Goal: Download file/media

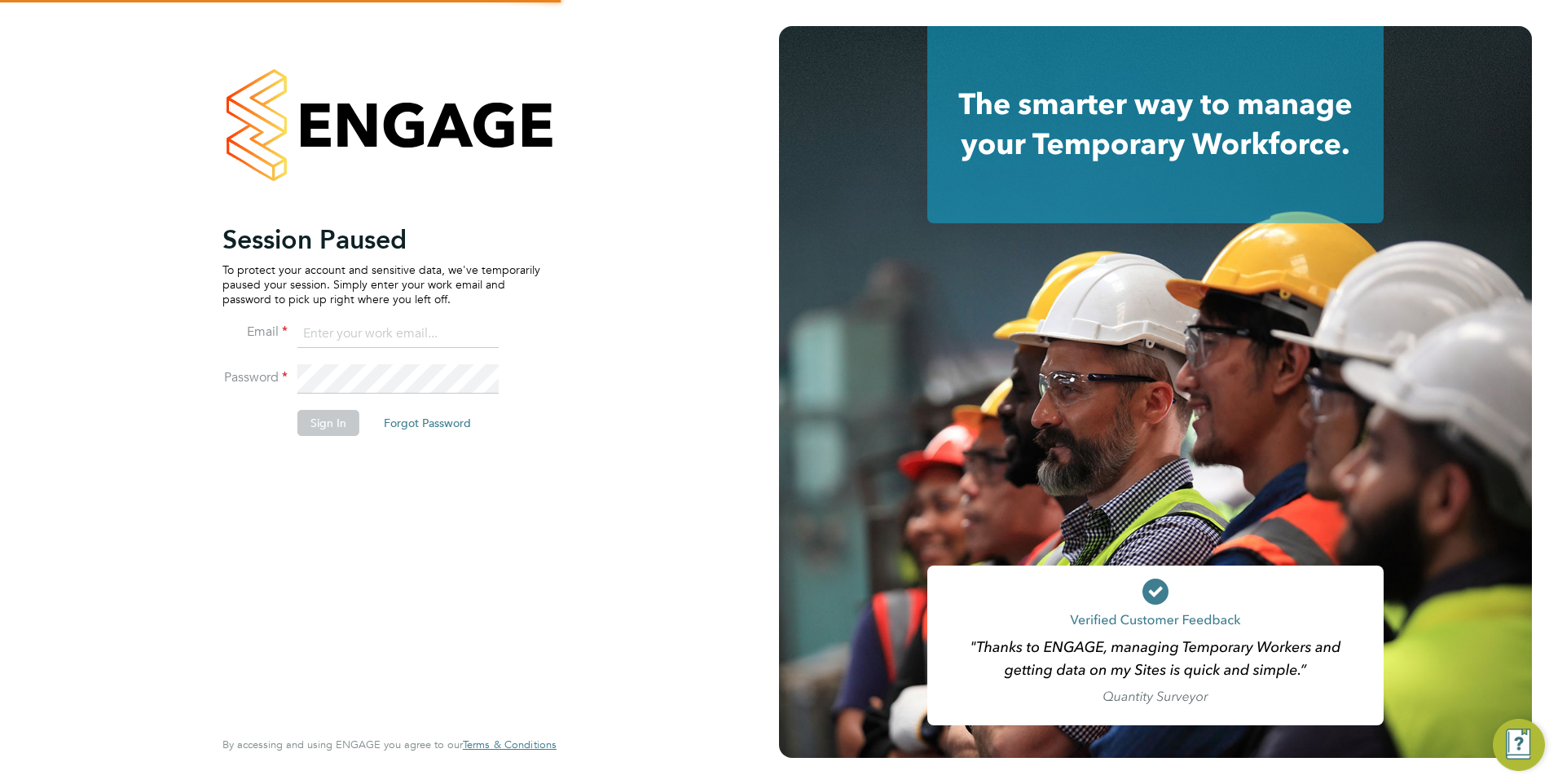
type input "luana@borneltd.com"
click at [336, 424] on button "Sign In" at bounding box center [328, 423] width 62 height 26
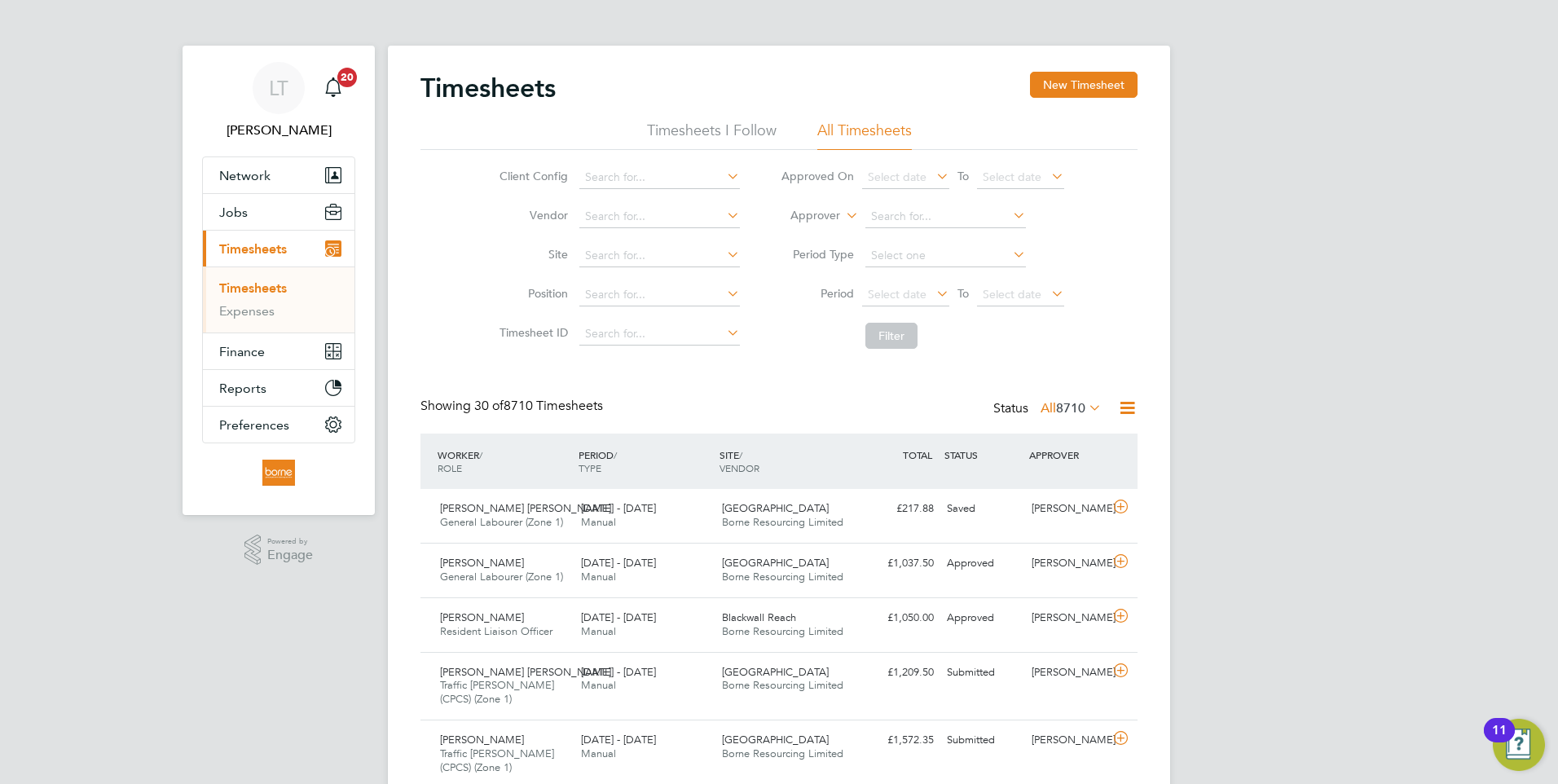
click at [1129, 411] on icon at bounding box center [1128, 408] width 21 height 21
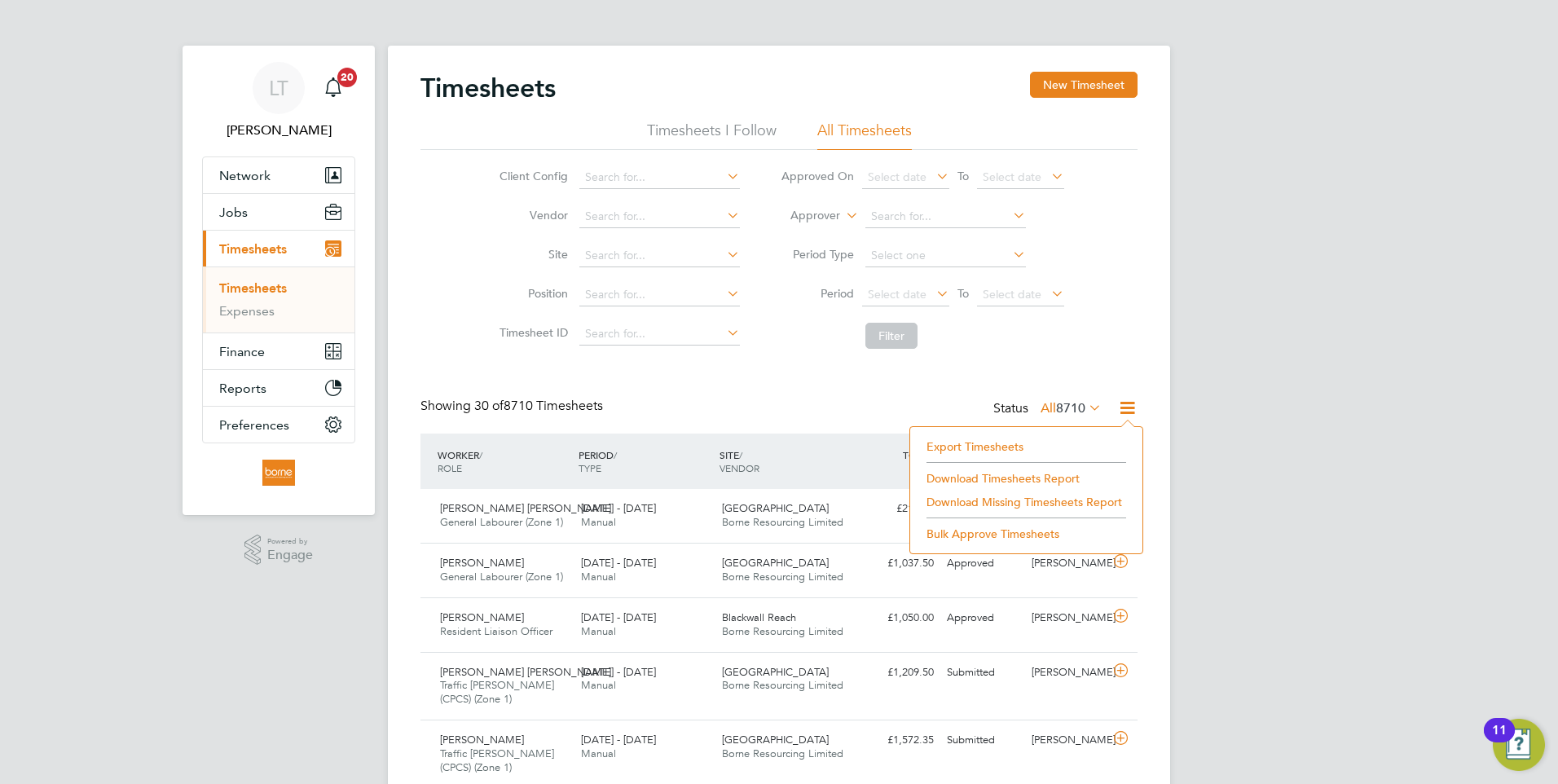
click at [991, 477] on li "Download Timesheets Report" at bounding box center [1026, 478] width 216 height 23
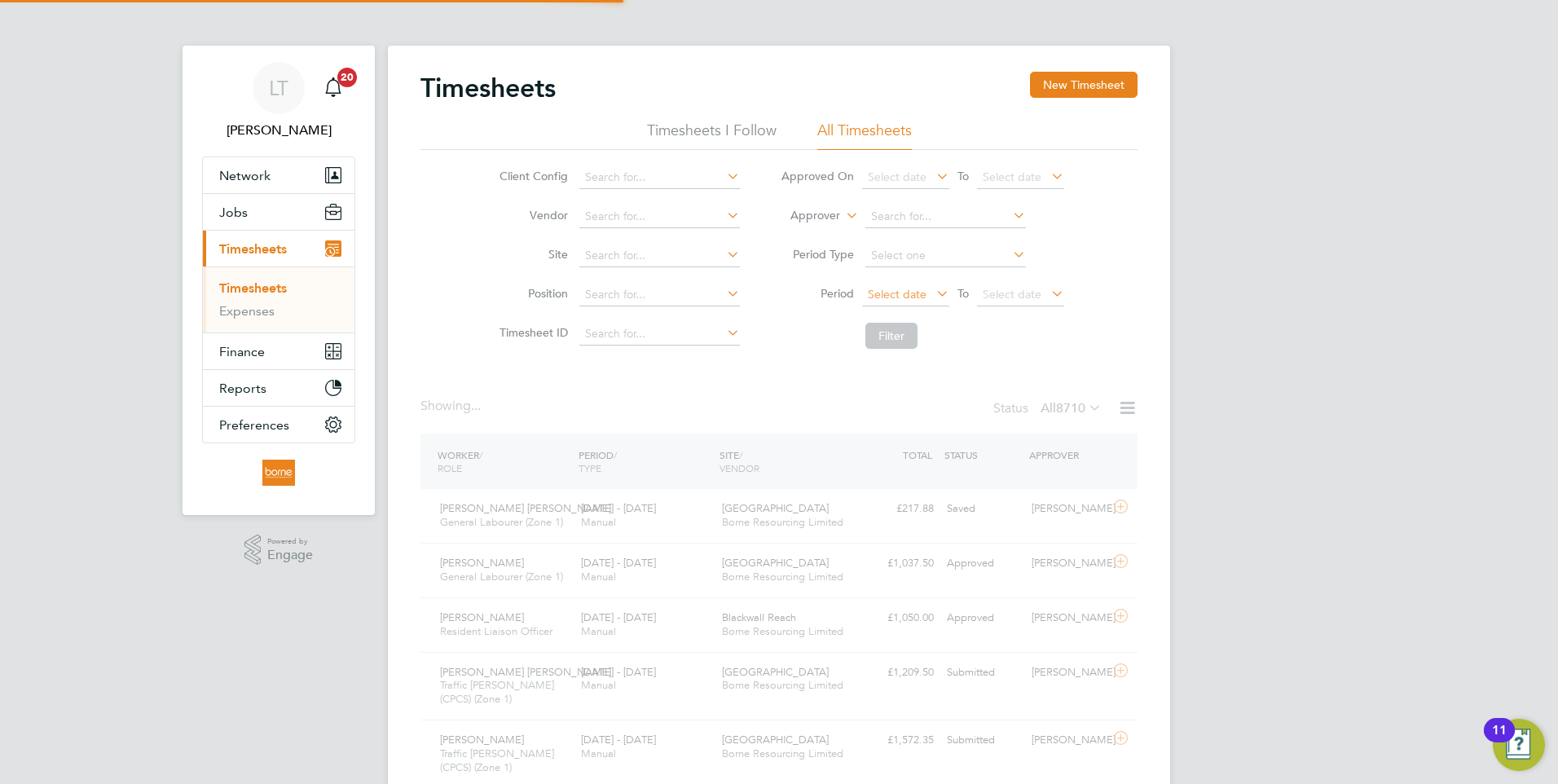
click at [886, 291] on span "Select date" at bounding box center [897, 294] width 58 height 15
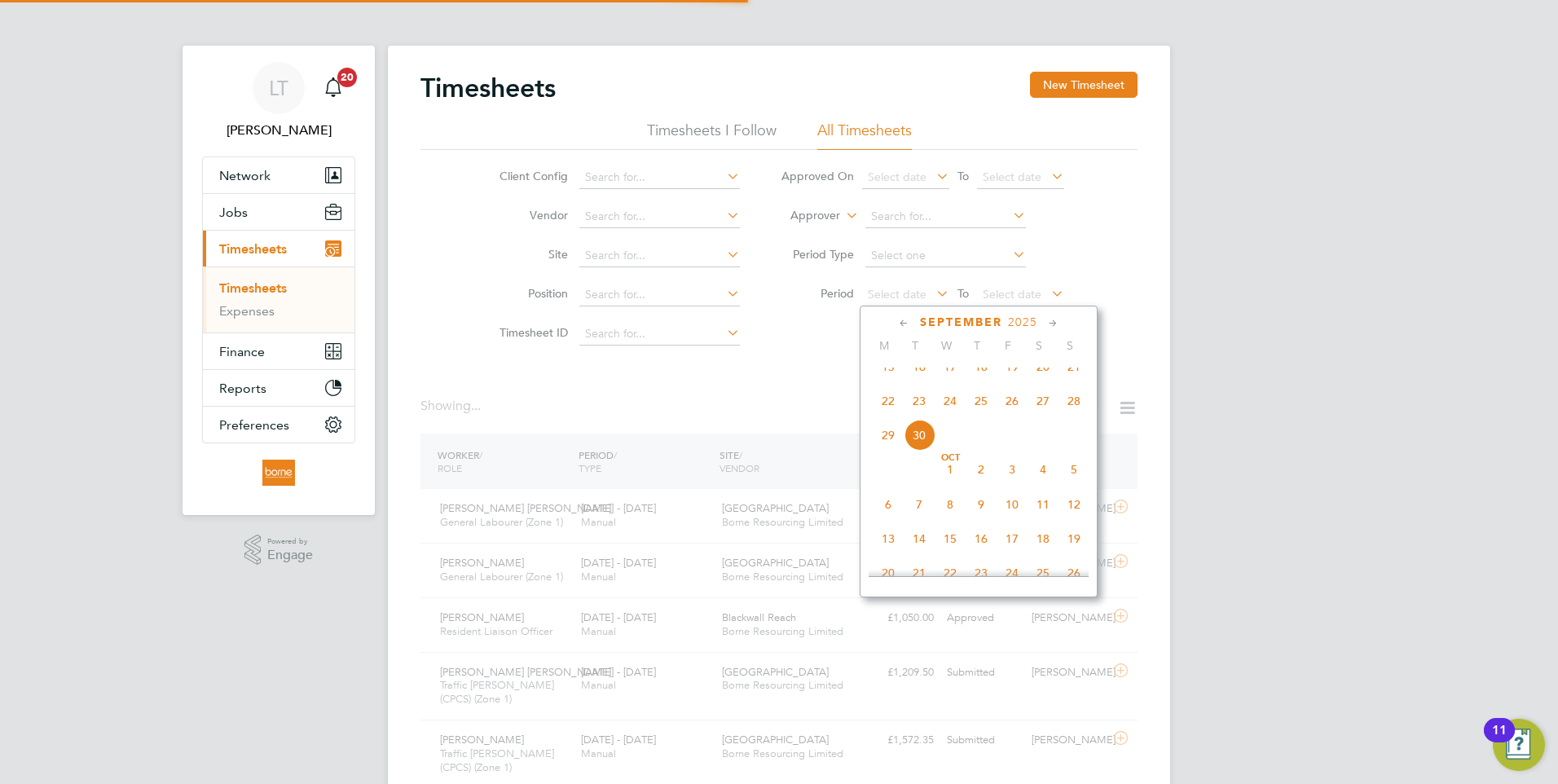
click at [890, 416] on span "22" at bounding box center [888, 401] width 31 height 31
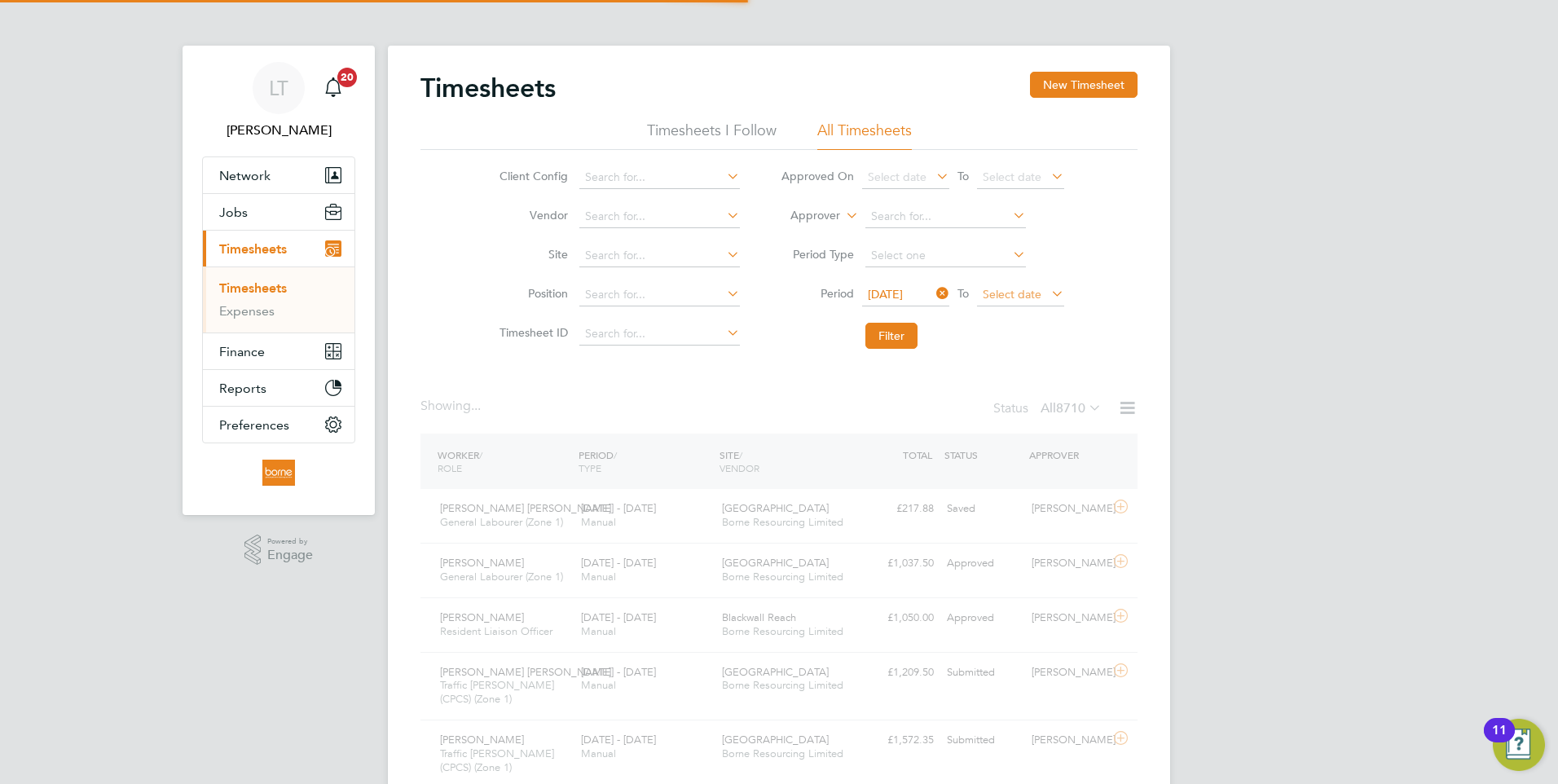
click at [995, 300] on span "Select date" at bounding box center [1012, 294] width 58 height 15
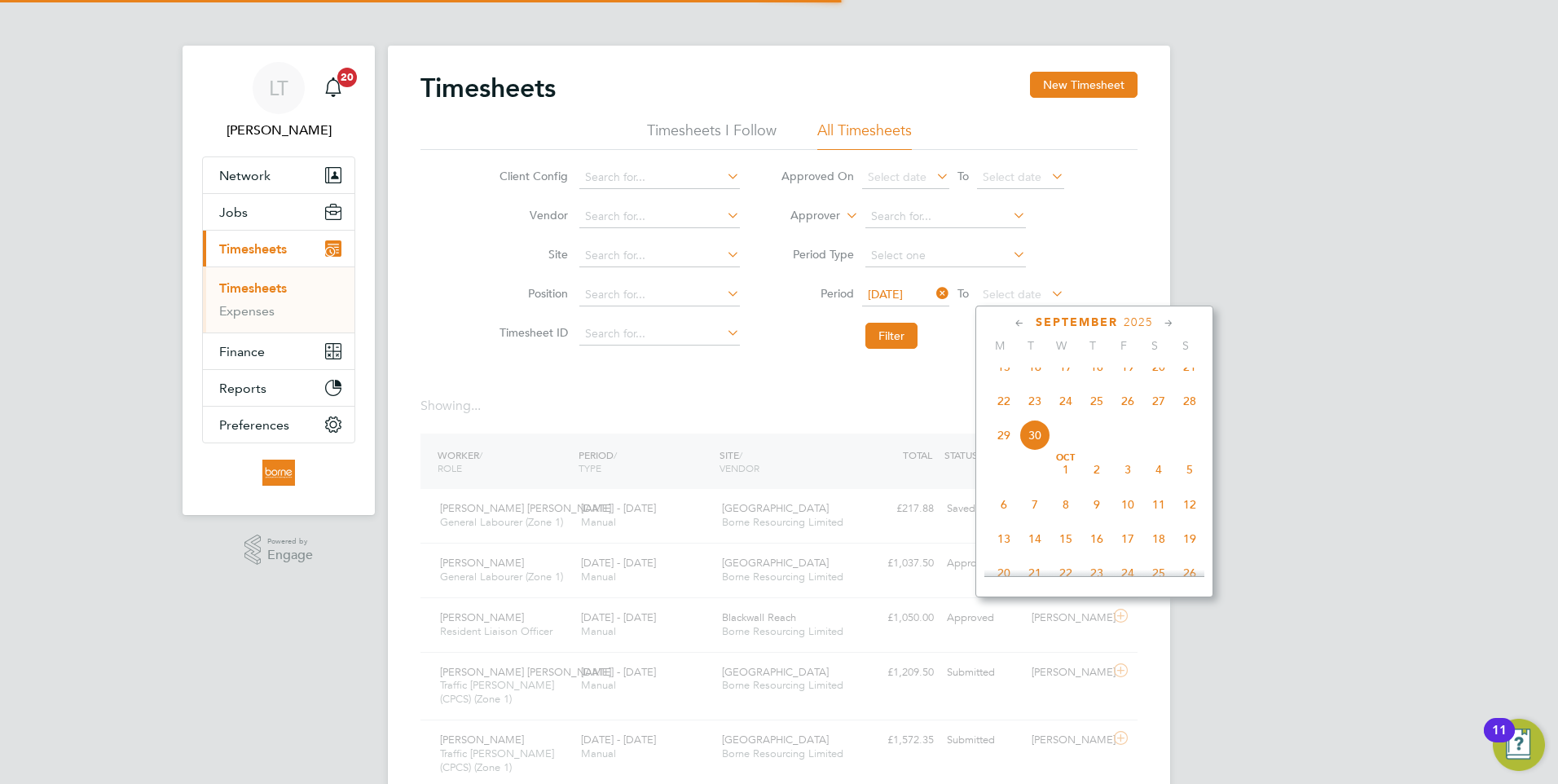
click at [1199, 413] on span "28" at bounding box center [1190, 401] width 31 height 31
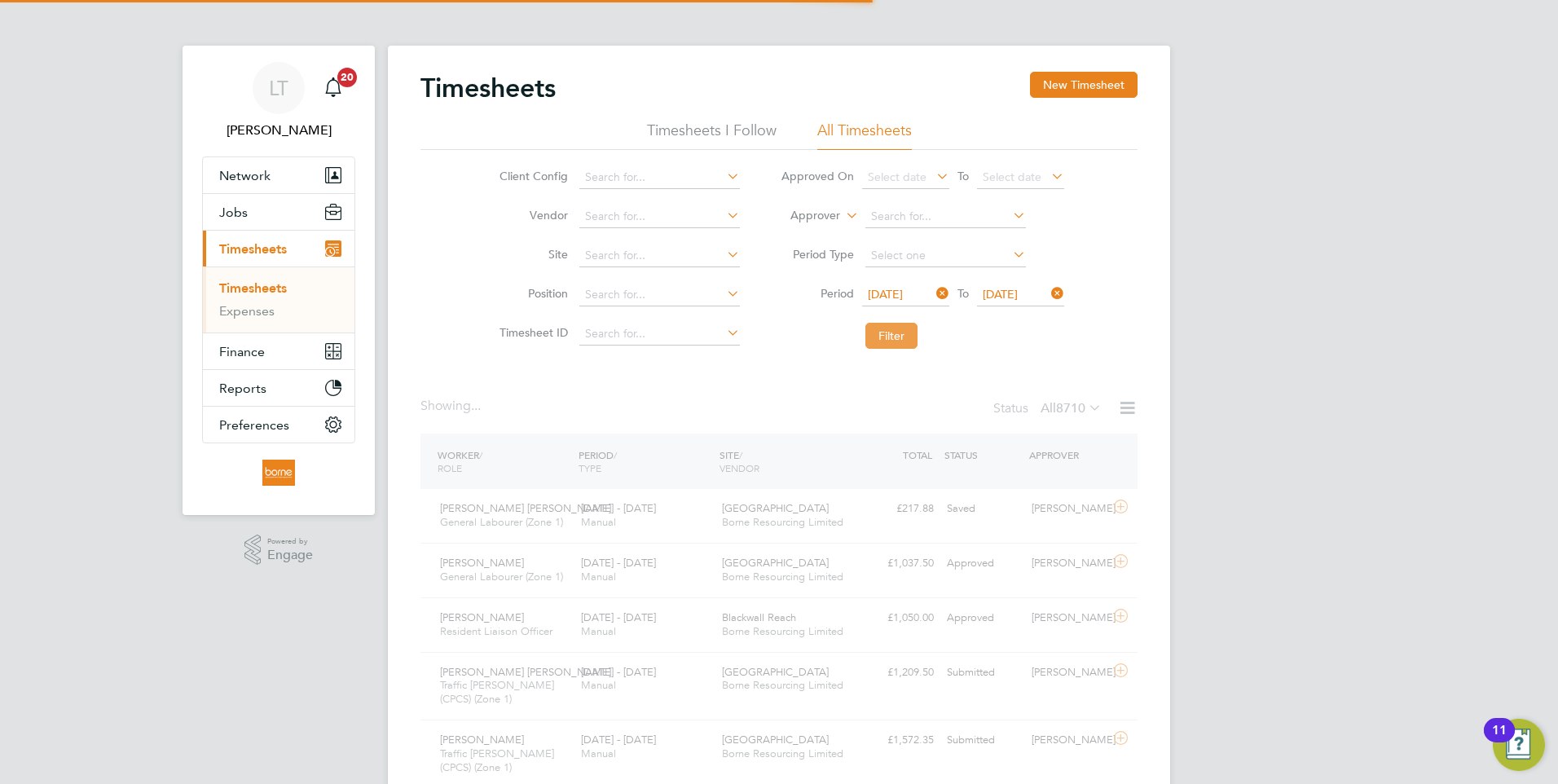
click at [901, 332] on button "Filter" at bounding box center [892, 335] width 52 height 26
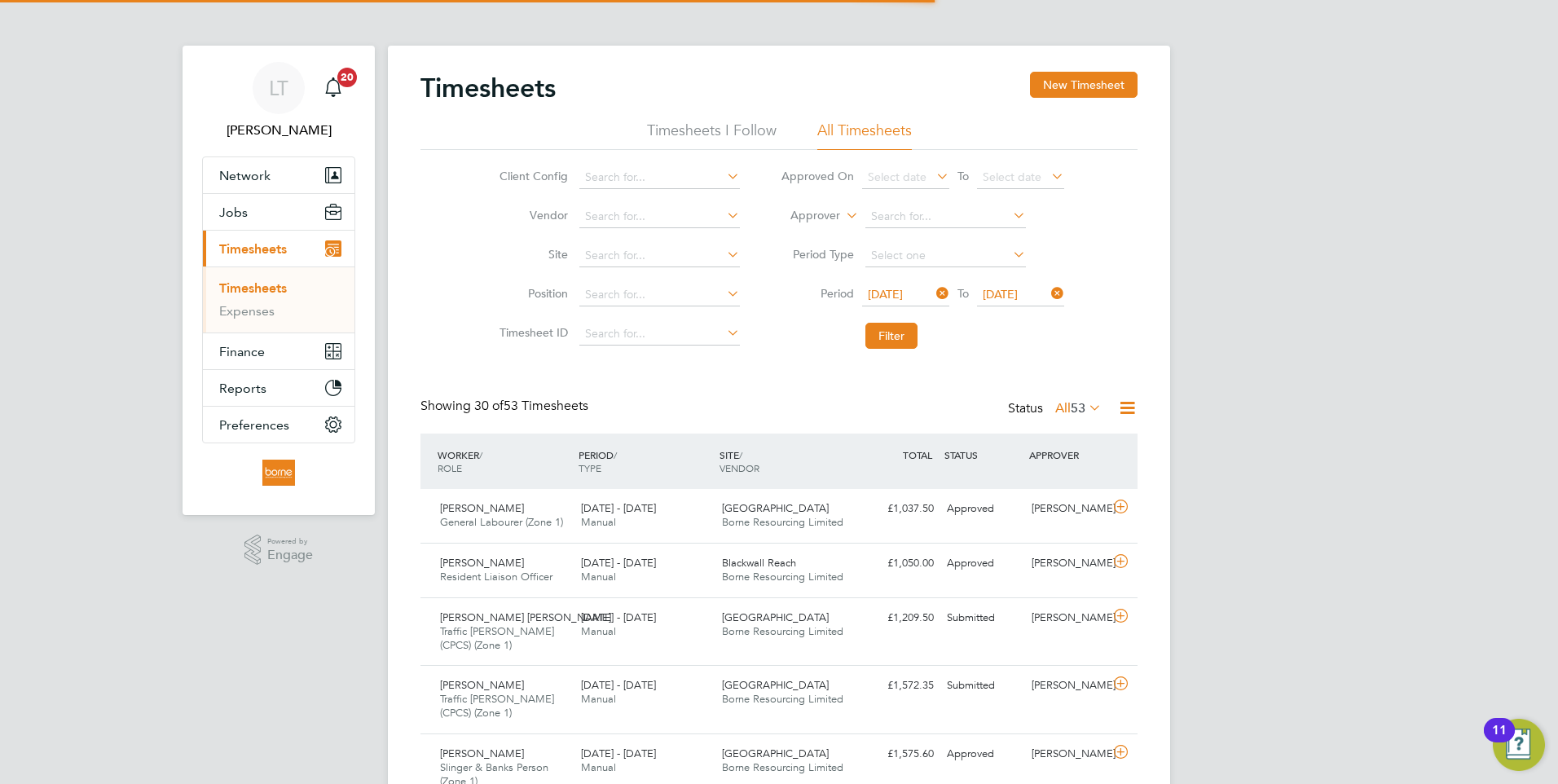
click at [1132, 410] on icon at bounding box center [1128, 408] width 21 height 21
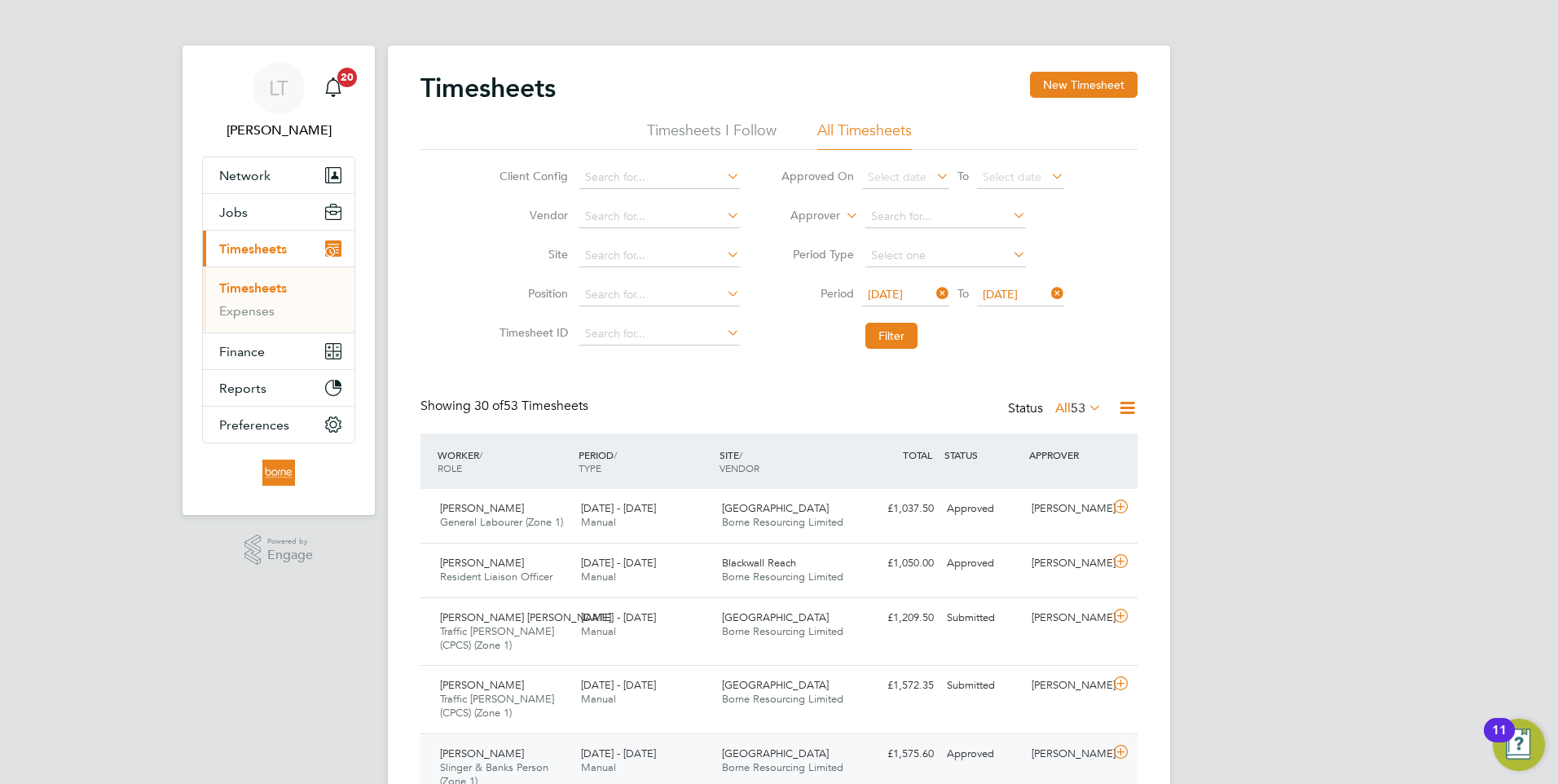
scroll to position [1222, 0]
